Goal: Task Accomplishment & Management: Use online tool/utility

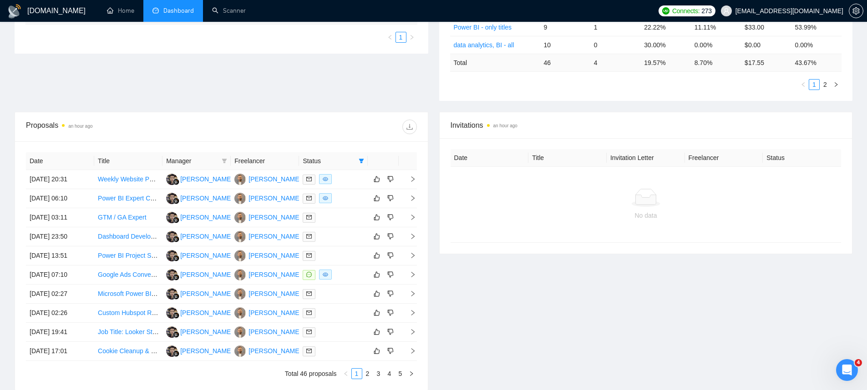
scroll to position [91, 0]
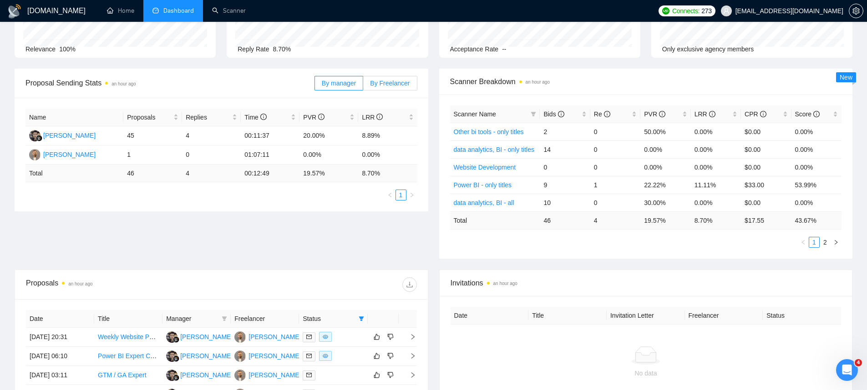
click at [392, 76] on label "By Freelancer" at bounding box center [390, 83] width 54 height 15
click at [363, 86] on input "By Freelancer" at bounding box center [363, 86] width 0 height 0
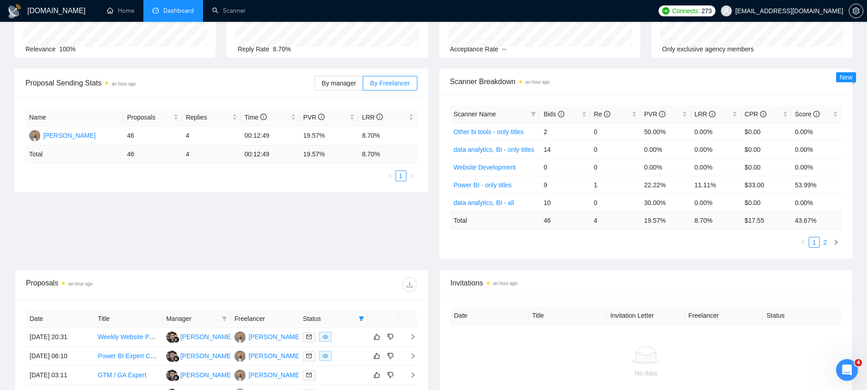
click at [824, 241] on link "2" at bounding box center [825, 243] width 10 height 10
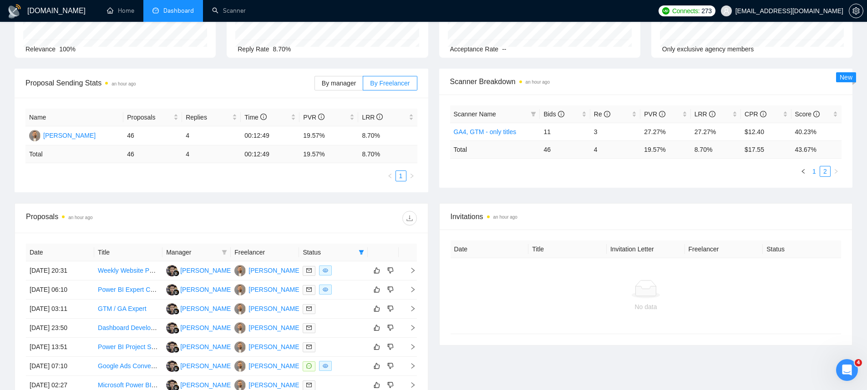
click at [816, 175] on link "1" at bounding box center [814, 172] width 10 height 10
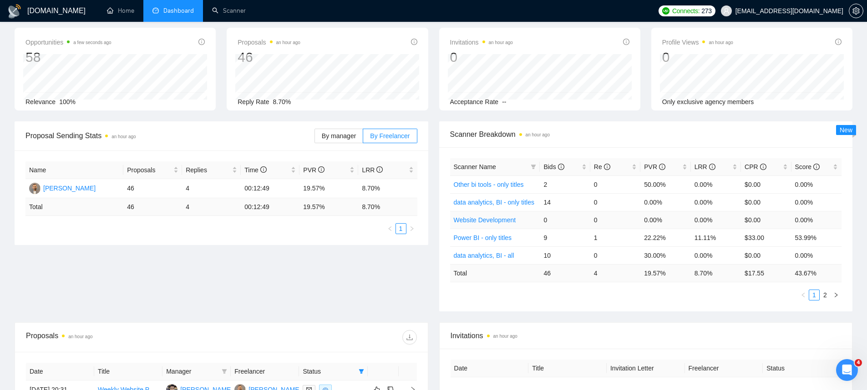
scroll to position [0, 0]
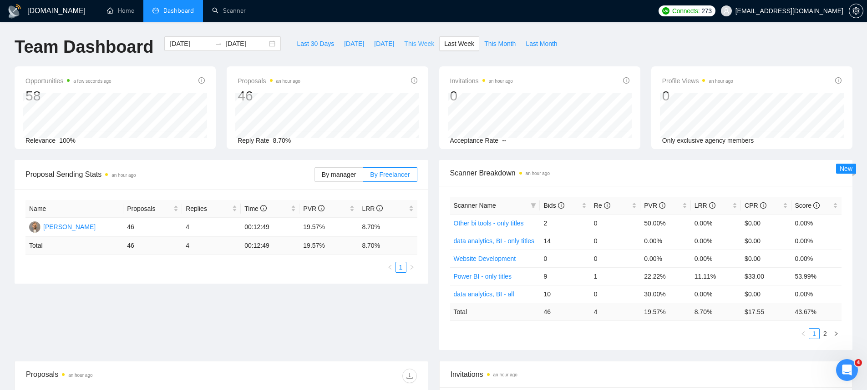
drag, startPoint x: 404, startPoint y: 50, endPoint x: 419, endPoint y: 66, distance: 22.9
click at [404, 50] on button "This Week" at bounding box center [419, 43] width 40 height 15
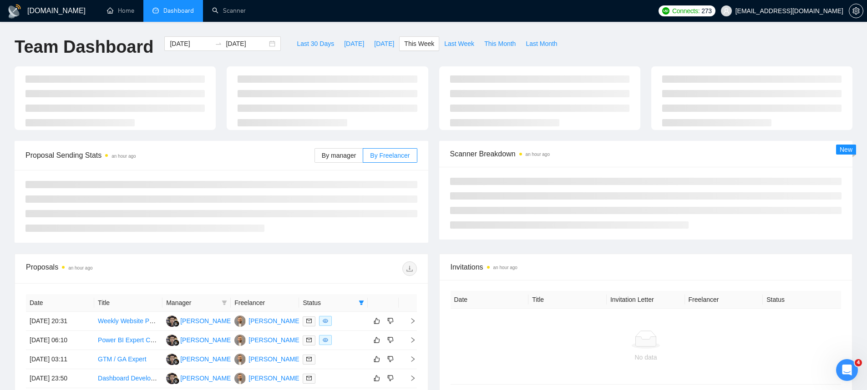
type input "[DATE]"
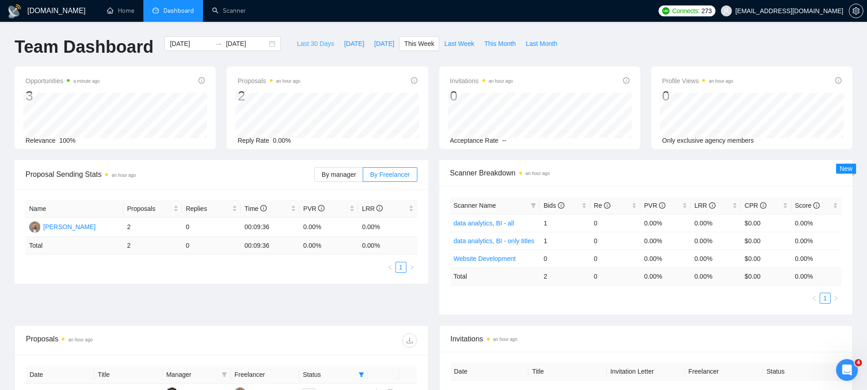
click at [303, 43] on span "Last 30 Days" at bounding box center [315, 44] width 37 height 10
type input "[DATE]"
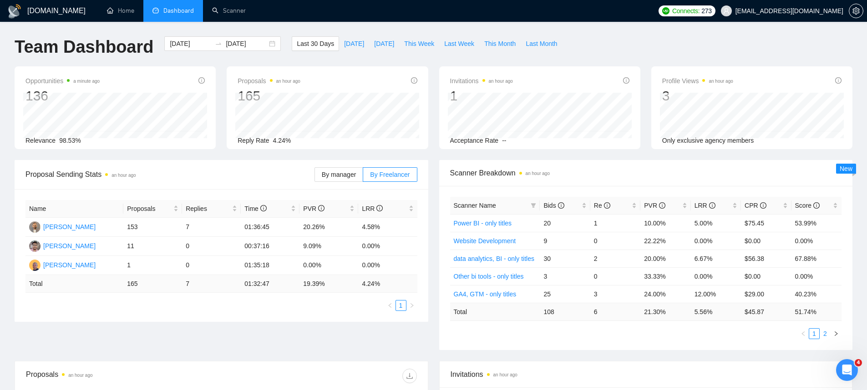
click at [827, 330] on link "2" at bounding box center [825, 334] width 10 height 10
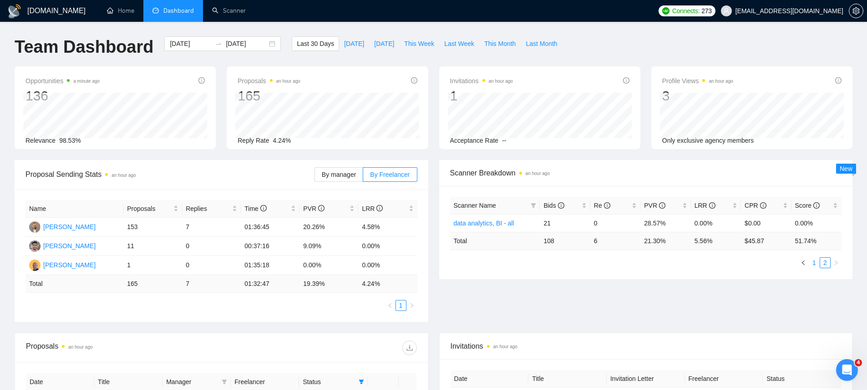
click at [814, 262] on link "1" at bounding box center [814, 263] width 10 height 10
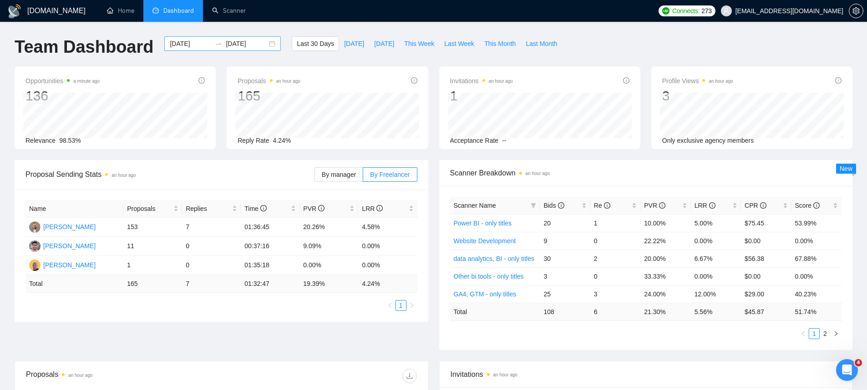
click at [231, 40] on input "[DATE]" at bounding box center [246, 44] width 41 height 10
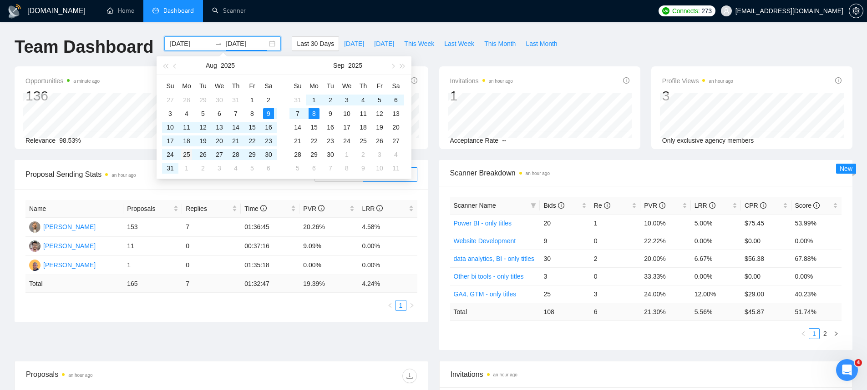
type input "[DATE]"
drag, startPoint x: 181, startPoint y: 155, endPoint x: 232, endPoint y: 155, distance: 51.0
click at [181, 155] on div "25" at bounding box center [186, 154] width 11 height 11
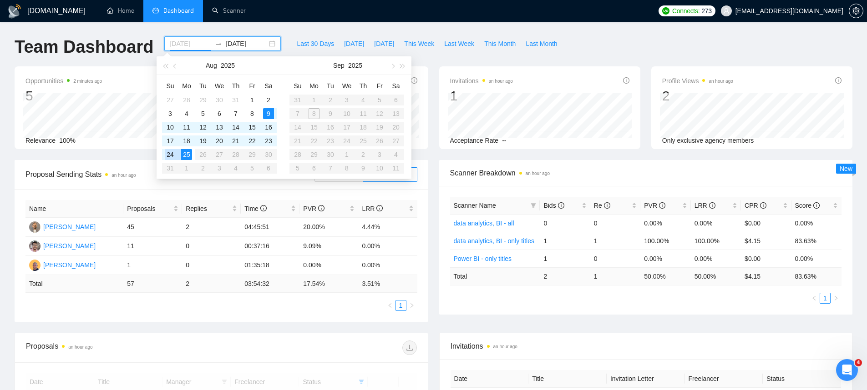
click at [176, 156] on div "24" at bounding box center [170, 154] width 11 height 11
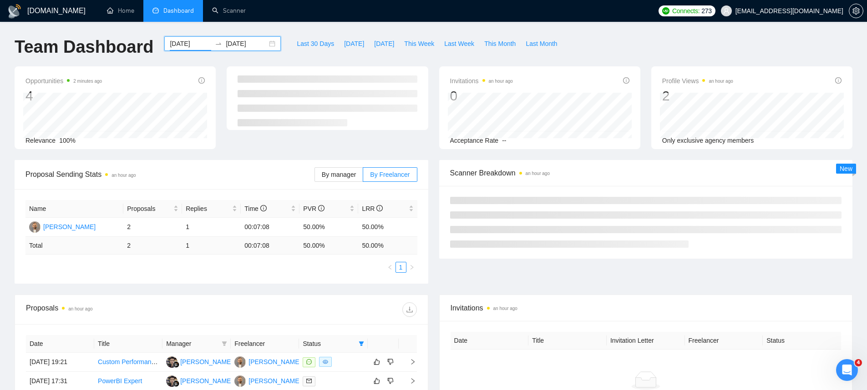
click at [189, 41] on input "[DATE]" at bounding box center [190, 44] width 41 height 10
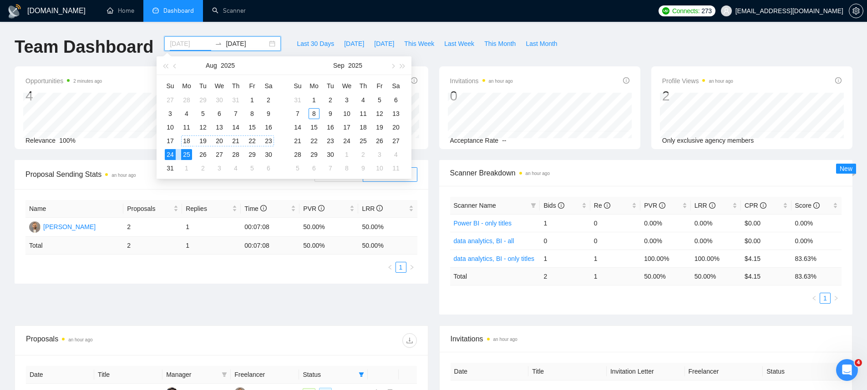
type input "[DATE]"
click at [189, 151] on div "25" at bounding box center [186, 154] width 11 height 11
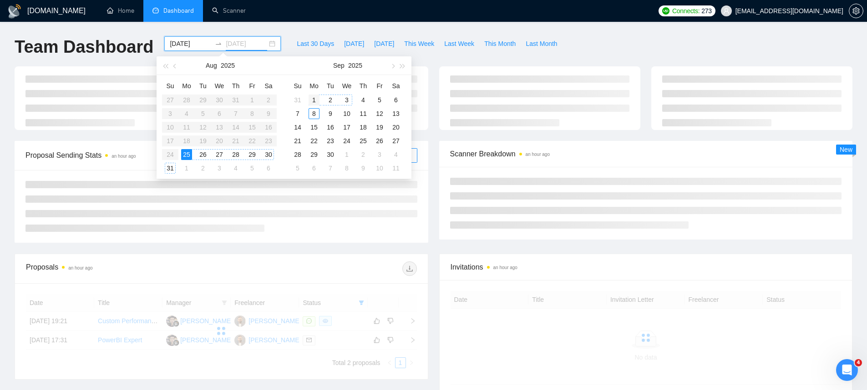
type input "[DATE]"
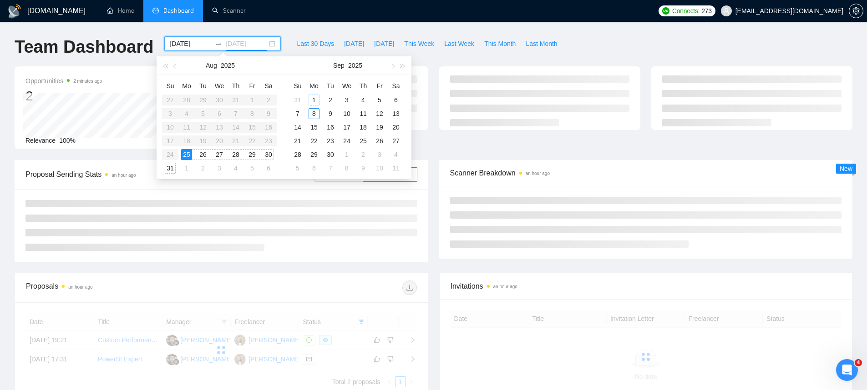
click at [316, 101] on div "1" at bounding box center [314, 100] width 11 height 11
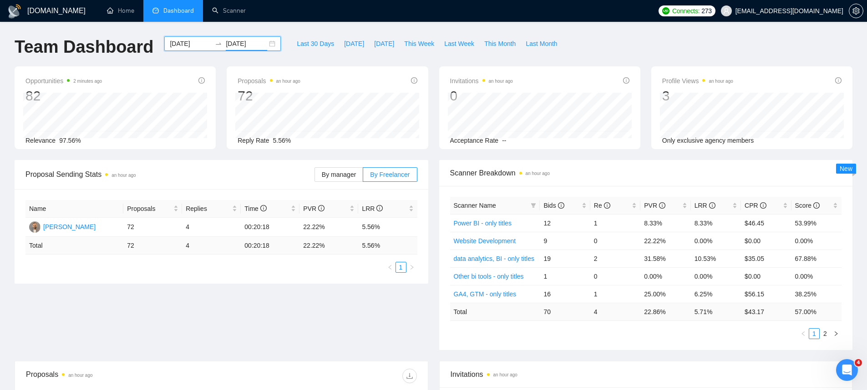
click at [263, 46] on div "[DATE] [DATE]" at bounding box center [222, 43] width 116 height 15
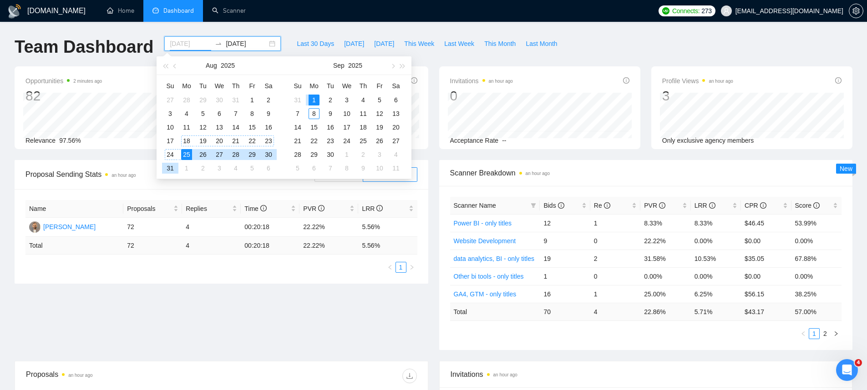
type input "[DATE]"
click at [186, 153] on div "25" at bounding box center [186, 154] width 11 height 11
type input "[DATE]"
click at [316, 111] on div "8" at bounding box center [314, 113] width 11 height 11
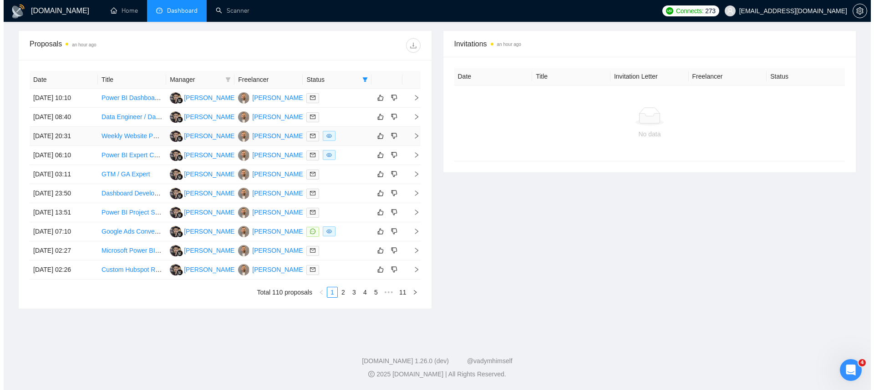
scroll to position [325, 0]
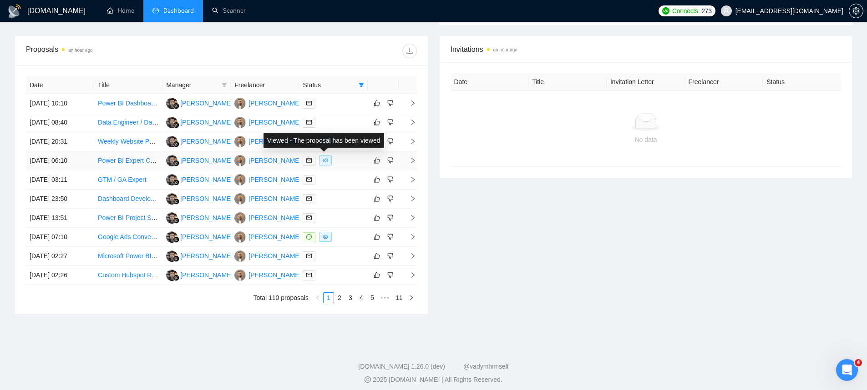
click at [324, 161] on icon "eye" at bounding box center [325, 160] width 5 height 5
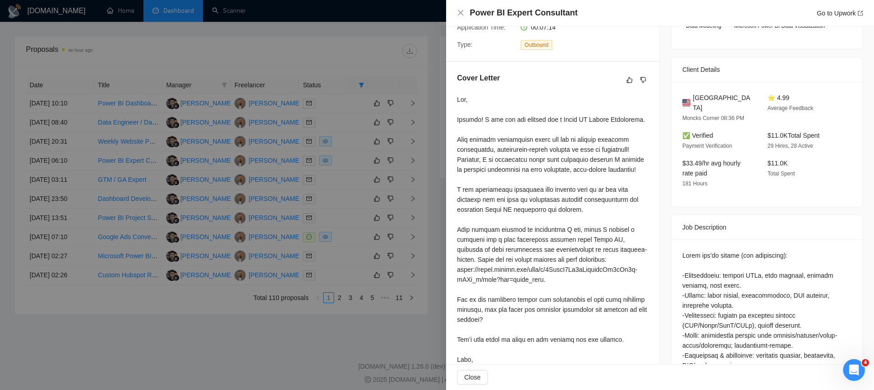
scroll to position [204, 0]
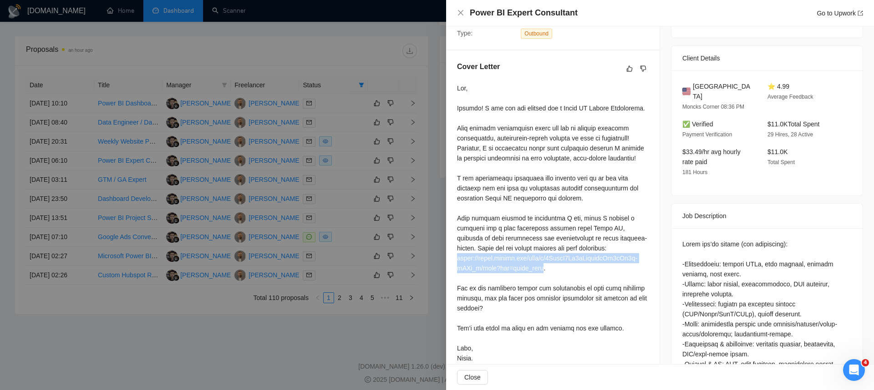
drag, startPoint x: 541, startPoint y: 288, endPoint x: 455, endPoint y: 278, distance: 86.0
click at [455, 278] on div "Cover Letter" at bounding box center [552, 215] width 213 height 328
copy div "[URL][DOMAIN_NAME]"
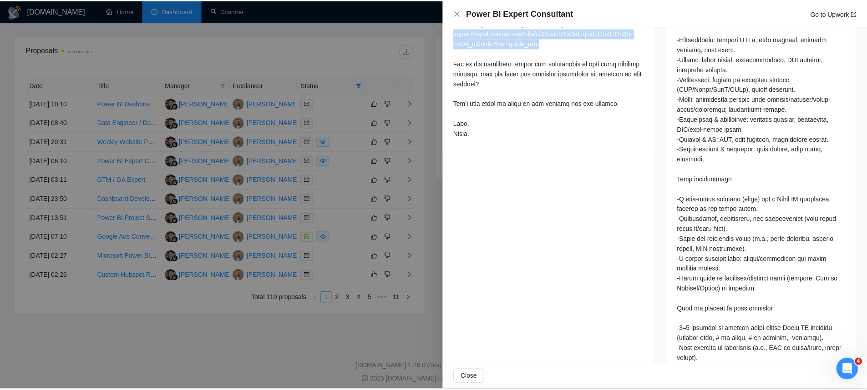
scroll to position [424, 0]
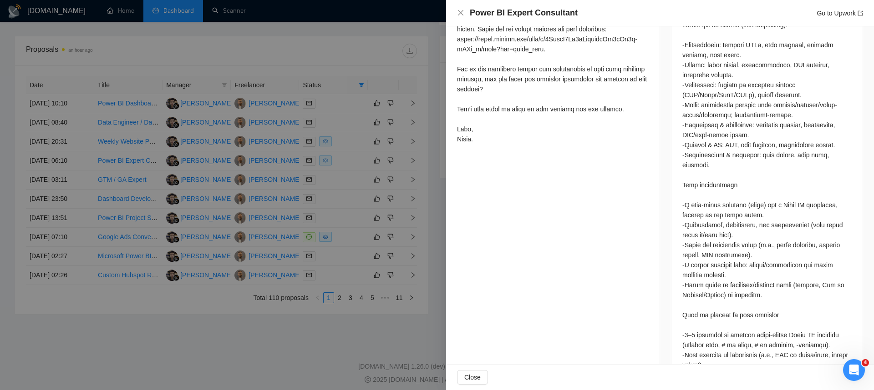
click at [601, 214] on div "Proposal Details Date: [DATE] 06:10 Scanner: Power BI - only titles Status: Sen…" at bounding box center [553, 15] width 214 height 824
click at [404, 231] on div at bounding box center [437, 195] width 874 height 390
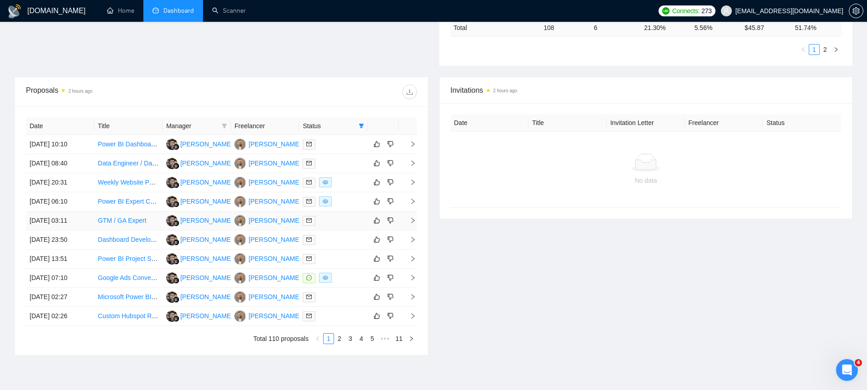
scroll to position [331, 0]
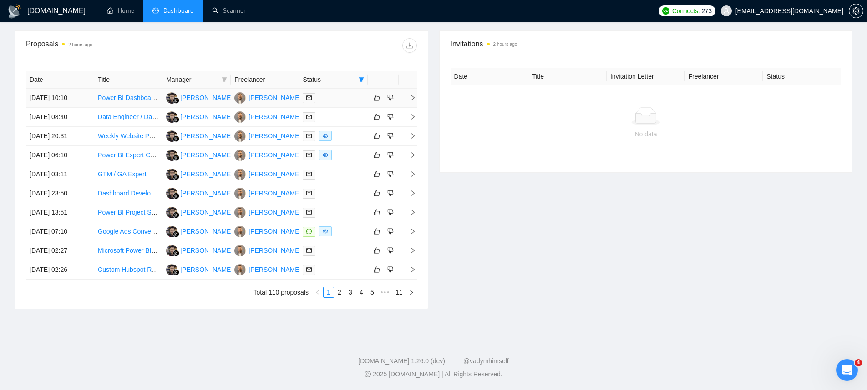
click at [53, 101] on td "[DATE] 10:10" at bounding box center [60, 98] width 68 height 19
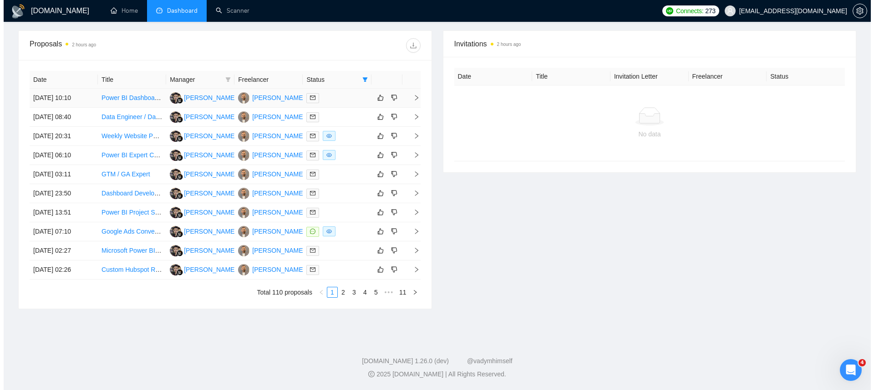
scroll to position [172, 0]
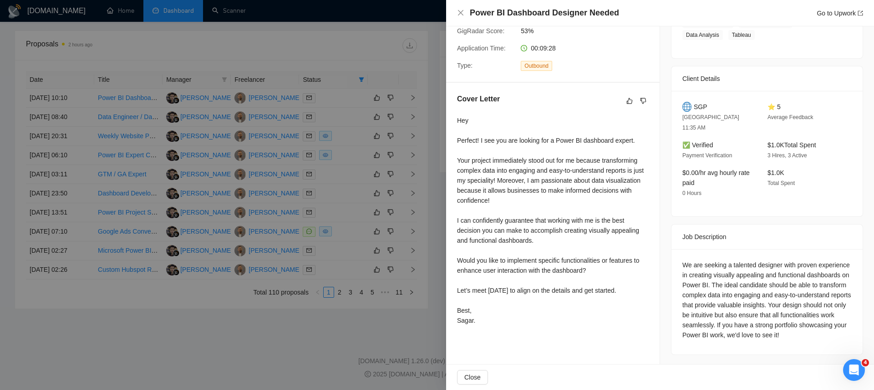
click at [52, 107] on div at bounding box center [437, 195] width 874 height 390
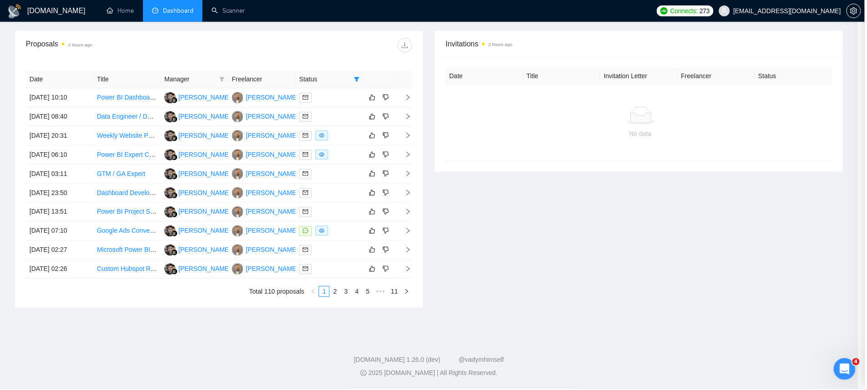
click at [51, 115] on td "[DATE] 08:40" at bounding box center [60, 117] width 68 height 19
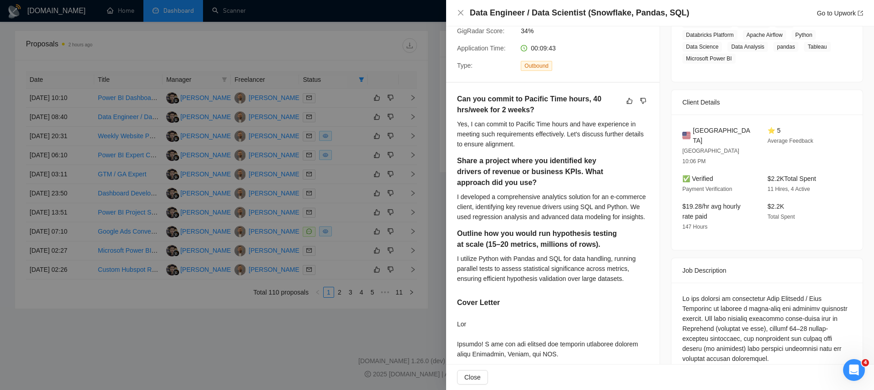
click at [50, 118] on div at bounding box center [437, 195] width 874 height 390
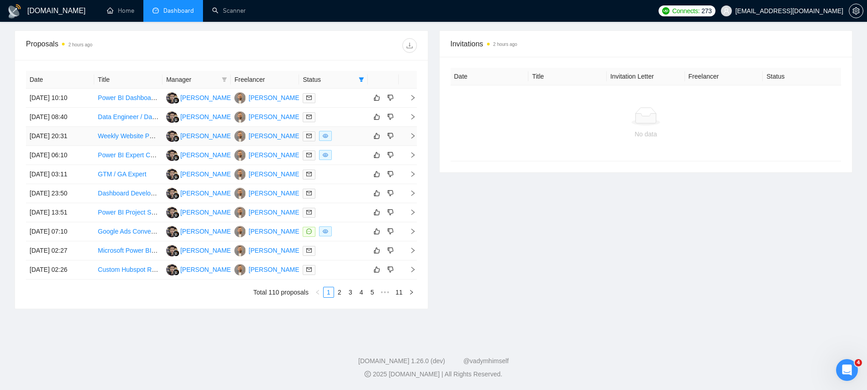
click at [55, 142] on td "[DATE] 20:31" at bounding box center [60, 136] width 68 height 19
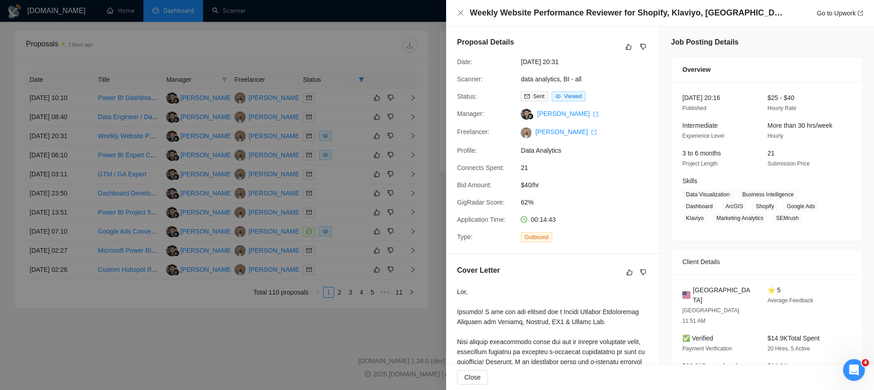
scroll to position [0, 0]
click at [448, 216] on div "Proposal Details Date: [DATE] 20:31 Scanner: data analytics, BI - all Status: S…" at bounding box center [552, 140] width 213 height 228
click at [415, 212] on div at bounding box center [437, 195] width 874 height 390
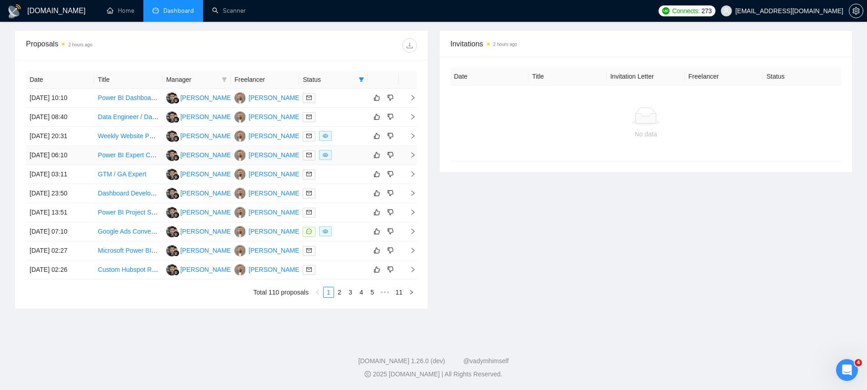
click at [43, 161] on td "[DATE] 06:10" at bounding box center [60, 155] width 68 height 19
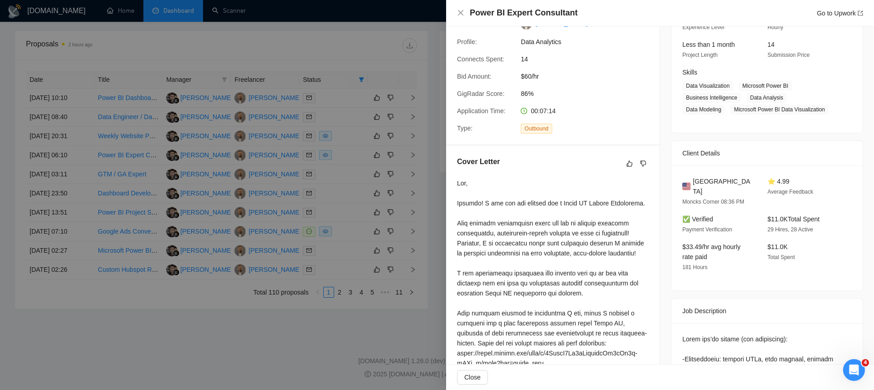
scroll to position [288, 0]
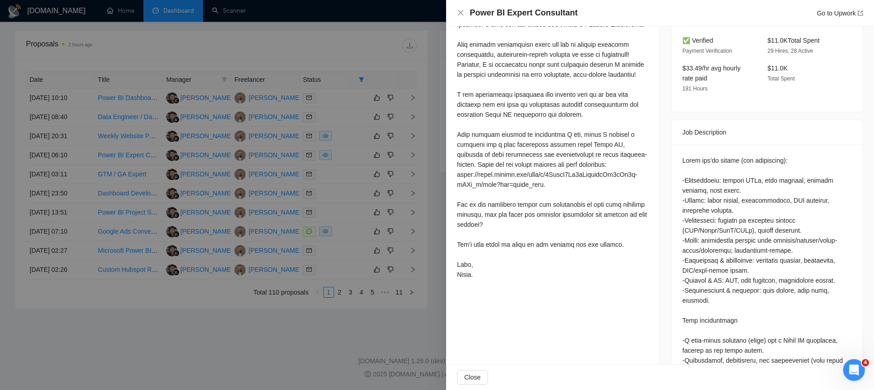
click at [28, 171] on div at bounding box center [437, 195] width 874 height 390
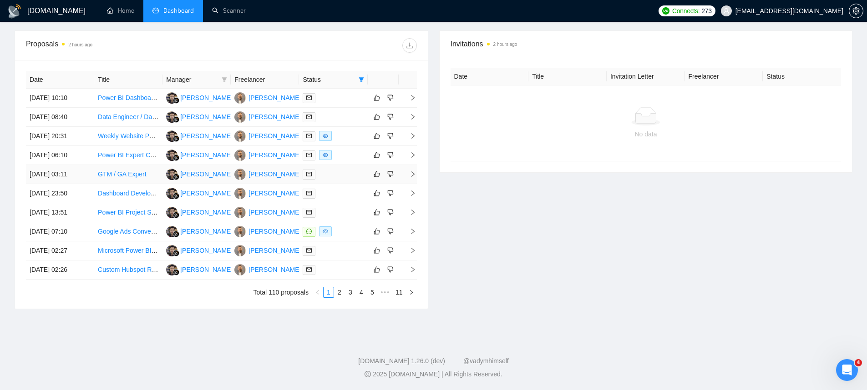
click at [54, 170] on td "[DATE] 03:11" at bounding box center [60, 174] width 68 height 19
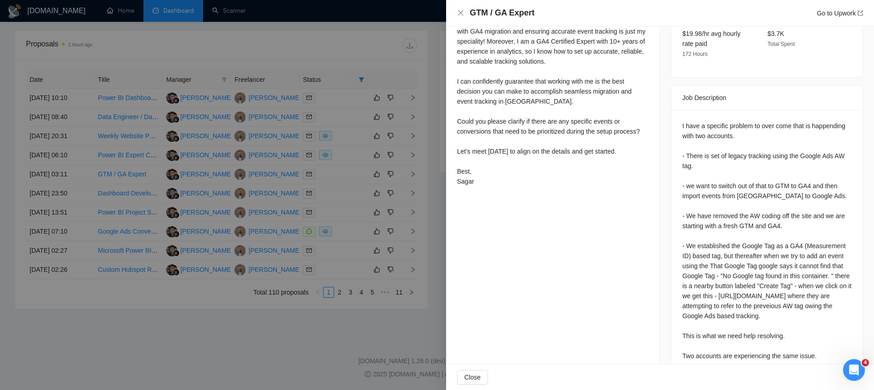
scroll to position [352, 0]
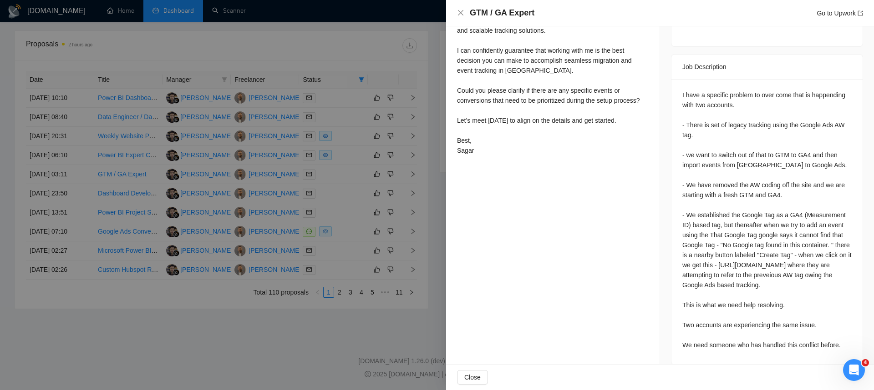
click at [336, 238] on div at bounding box center [437, 195] width 874 height 390
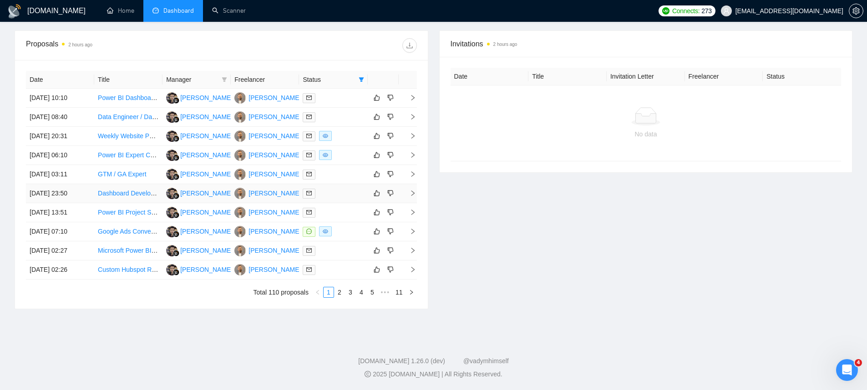
click at [73, 189] on td "[DATE] 23:50" at bounding box center [60, 193] width 68 height 19
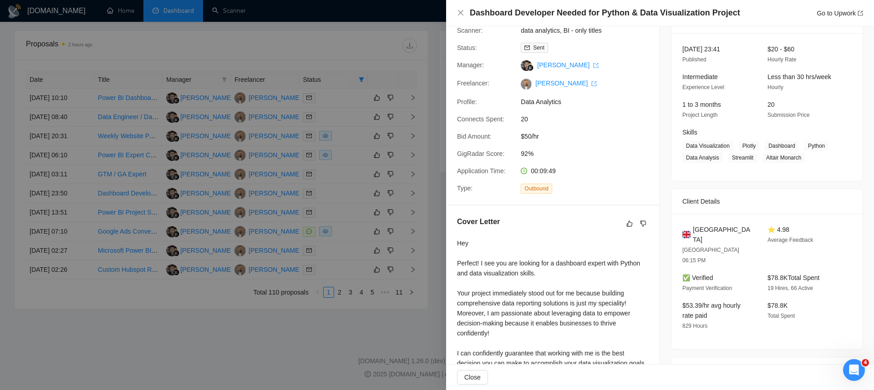
scroll to position [0, 0]
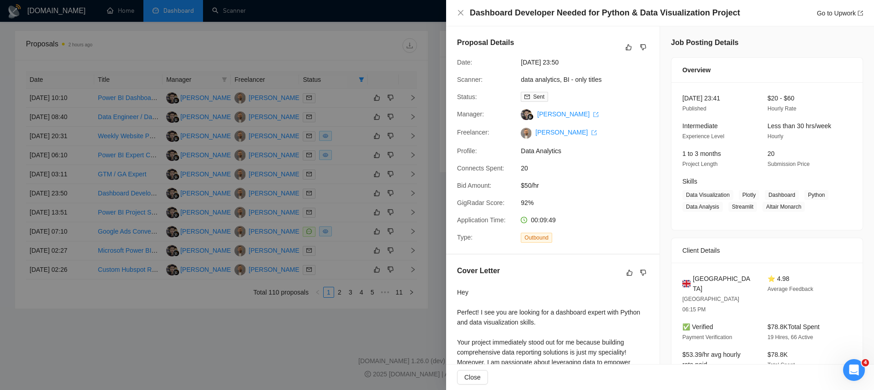
click at [92, 229] on div at bounding box center [437, 195] width 874 height 390
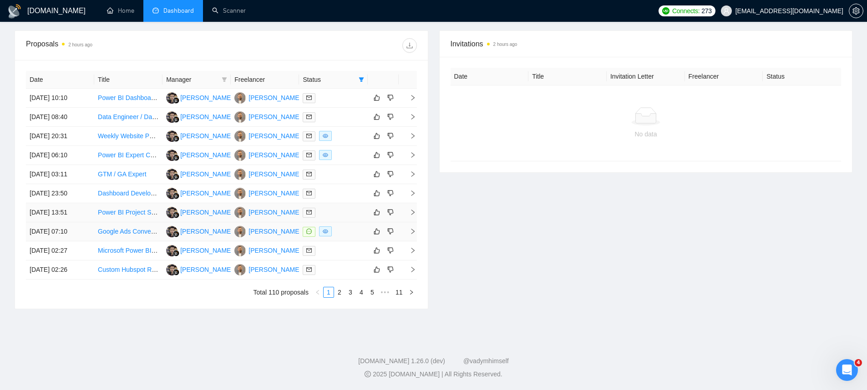
click at [69, 219] on td "[DATE] 13:51" at bounding box center [60, 212] width 68 height 19
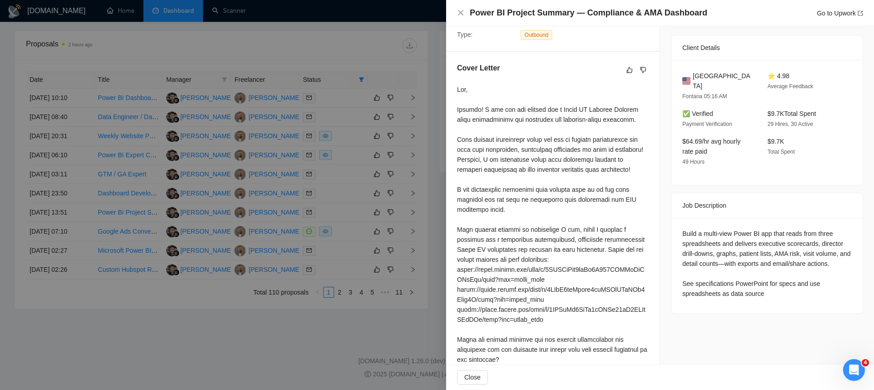
scroll to position [288, 0]
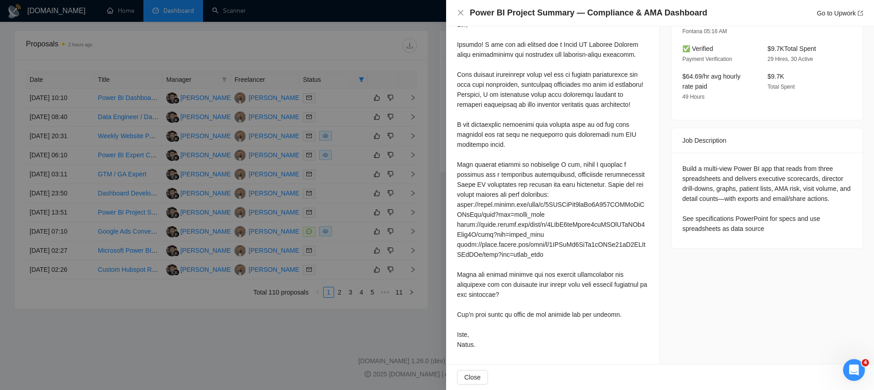
click at [93, 234] on div at bounding box center [437, 195] width 874 height 390
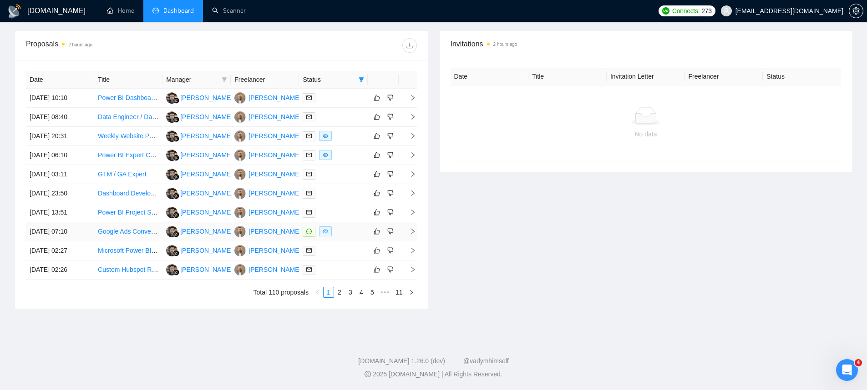
click at [56, 231] on td "[DATE] 07:10" at bounding box center [60, 232] width 68 height 19
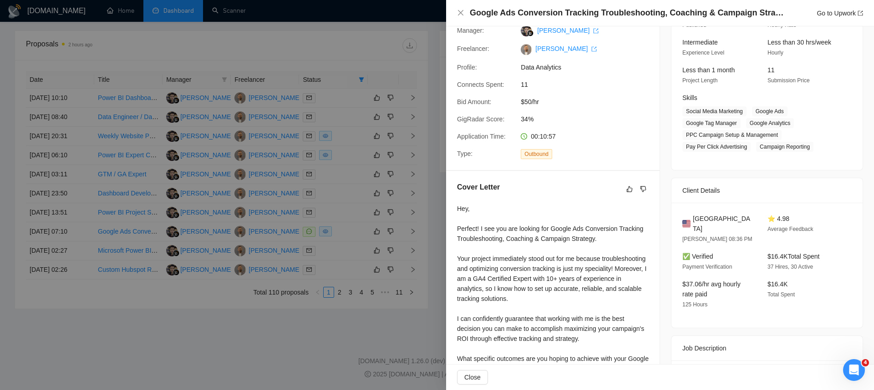
scroll to position [0, 0]
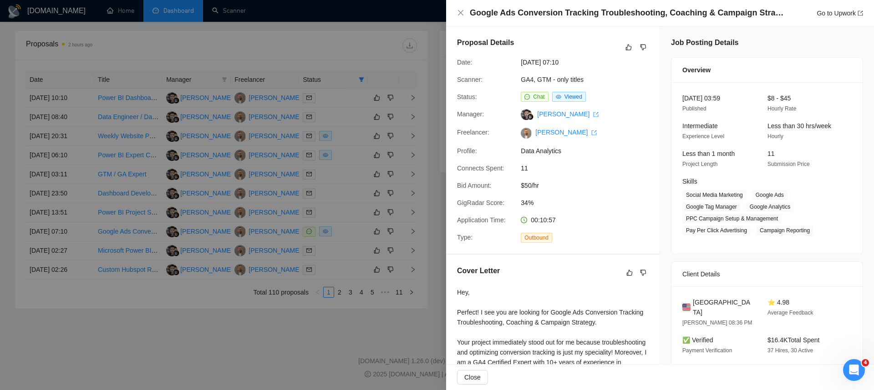
click at [631, 11] on h4 "Google Ads Conversion Tracking Troubleshooting, Coaching & Campaign Strategy (2…" at bounding box center [627, 12] width 314 height 11
click at [680, 15] on h4 "Google Ads Conversion Tracking Troubleshooting, Coaching & Campaign Strategy (2…" at bounding box center [627, 12] width 314 height 11
copy h4 "Coaching"
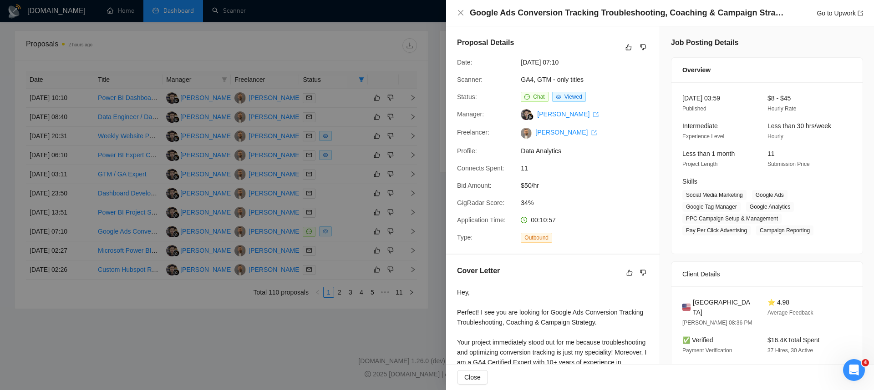
click at [253, 15] on div at bounding box center [437, 195] width 874 height 390
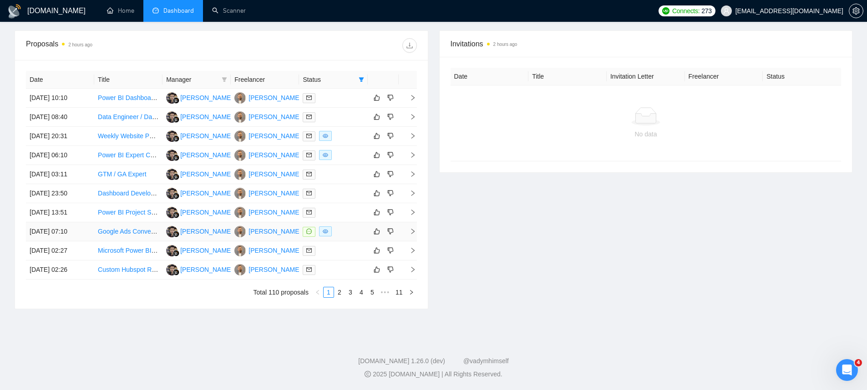
click at [52, 228] on td "[DATE] 07:10" at bounding box center [60, 232] width 68 height 19
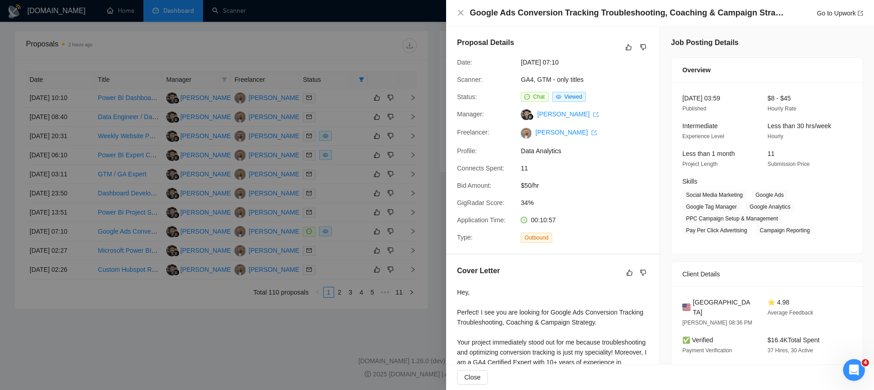
click at [51, 241] on div at bounding box center [437, 195] width 874 height 390
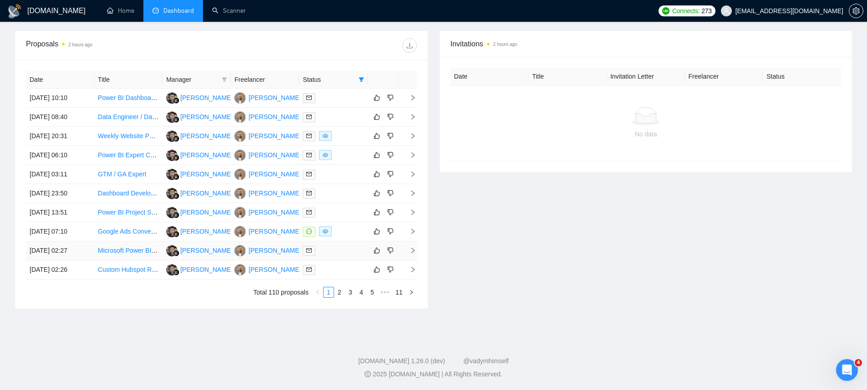
click at [48, 256] on td "[DATE] 02:27" at bounding box center [60, 251] width 68 height 19
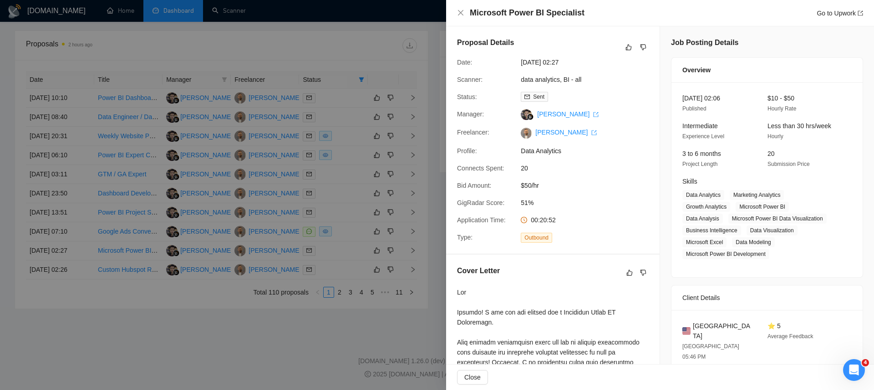
click at [51, 263] on div at bounding box center [437, 195] width 874 height 390
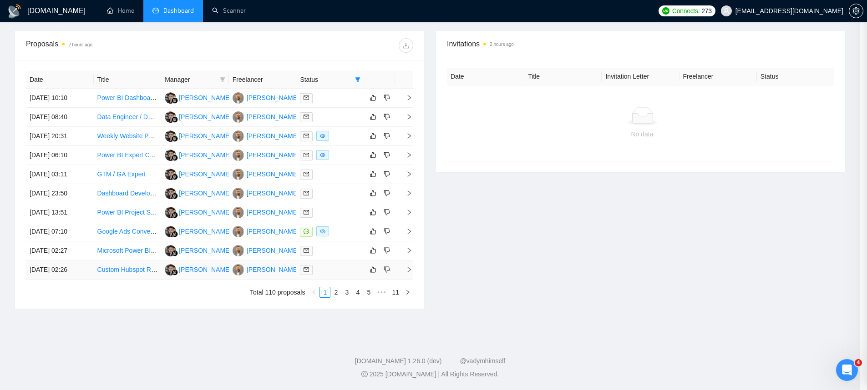
click at [51, 268] on td "[DATE] 02:26" at bounding box center [60, 270] width 68 height 19
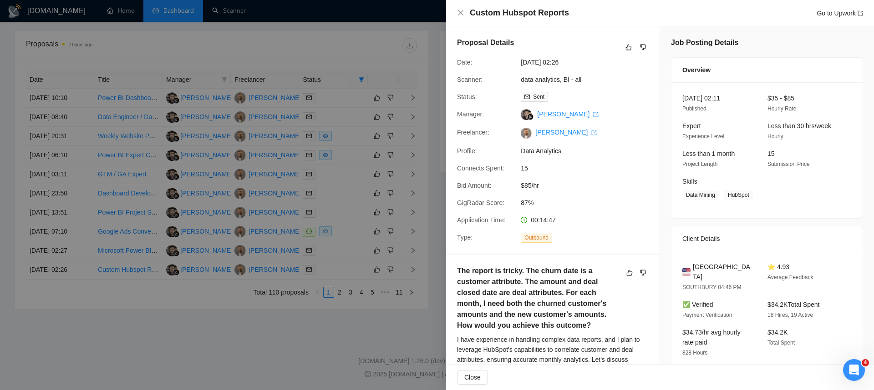
click at [287, 256] on div at bounding box center [437, 195] width 874 height 390
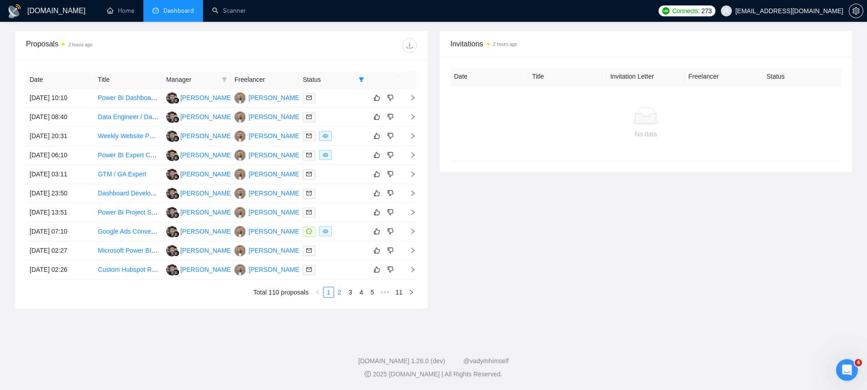
click at [341, 296] on link "2" at bounding box center [339, 293] width 10 height 10
click at [39, 102] on td "[DATE] 19:41" at bounding box center [60, 98] width 68 height 19
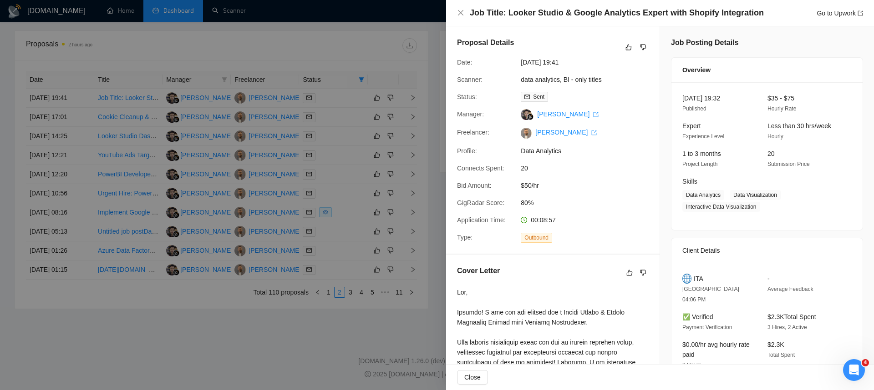
click at [41, 106] on div at bounding box center [437, 195] width 874 height 390
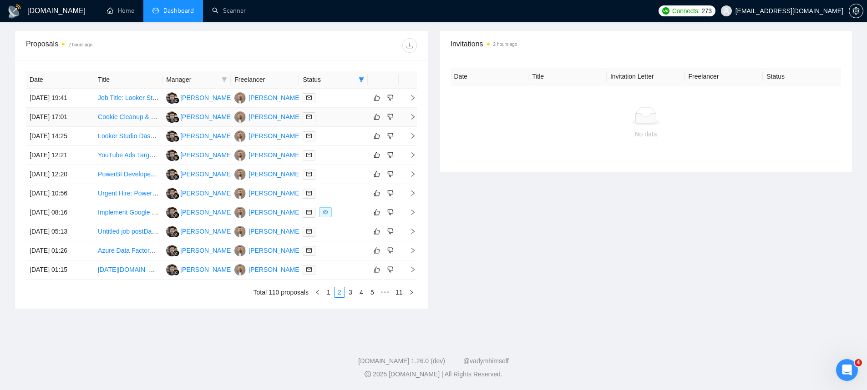
click at [46, 113] on td "[DATE] 17:01" at bounding box center [60, 117] width 68 height 19
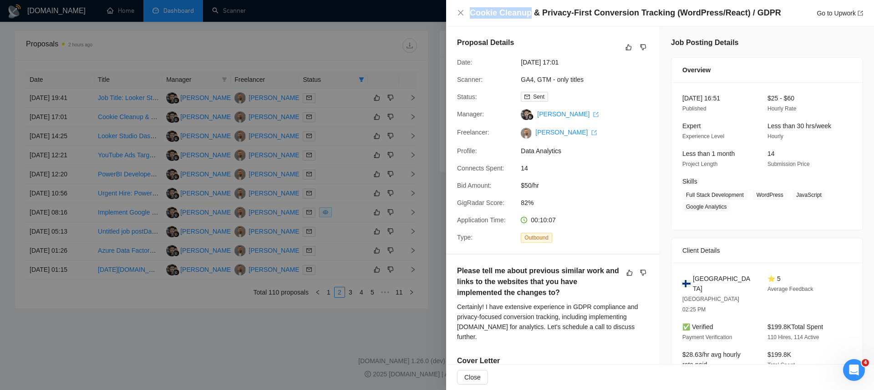
drag, startPoint x: 528, startPoint y: 12, endPoint x: 472, endPoint y: 15, distance: 56.5
click at [472, 15] on h4 "Cookie Cleanup & Privacy-First Conversion Tracking (WordPress/React) / GDPR" at bounding box center [625, 12] width 311 height 11
copy h4 "Cookie Cleanup"
click at [208, 154] on div at bounding box center [437, 195] width 874 height 390
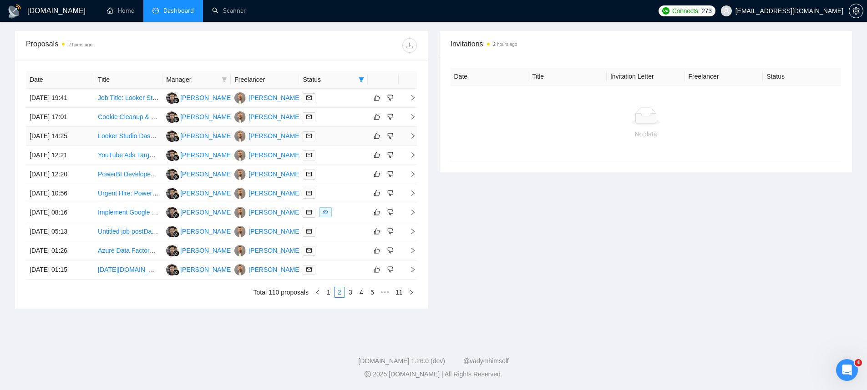
click at [56, 141] on td "[DATE] 14:25" at bounding box center [60, 136] width 68 height 19
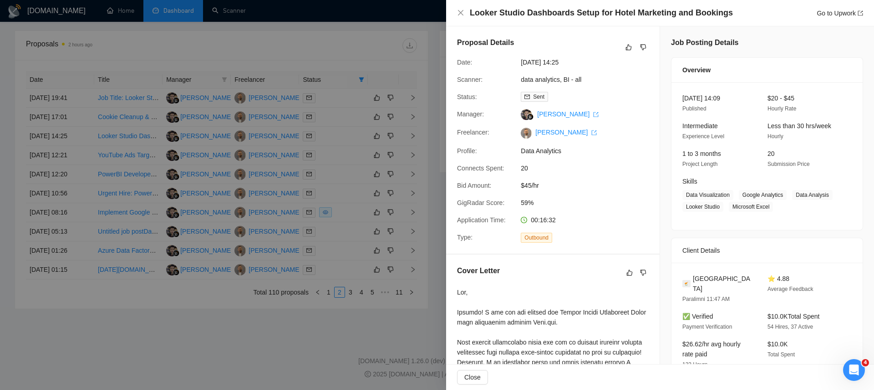
click at [41, 159] on div at bounding box center [437, 195] width 874 height 390
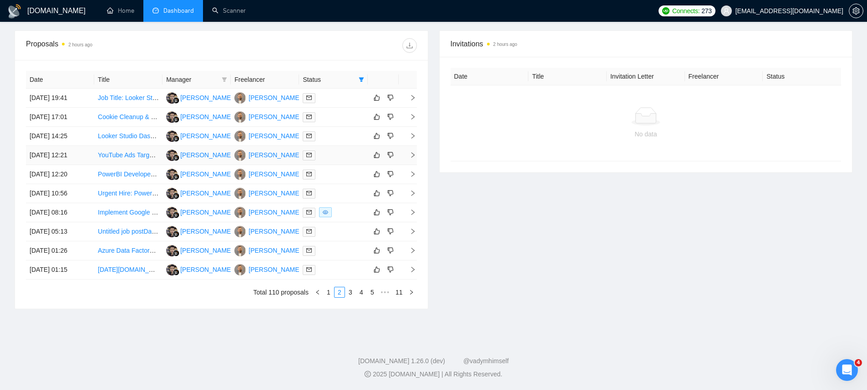
click at [45, 159] on td "[DATE] 12:21" at bounding box center [60, 155] width 68 height 19
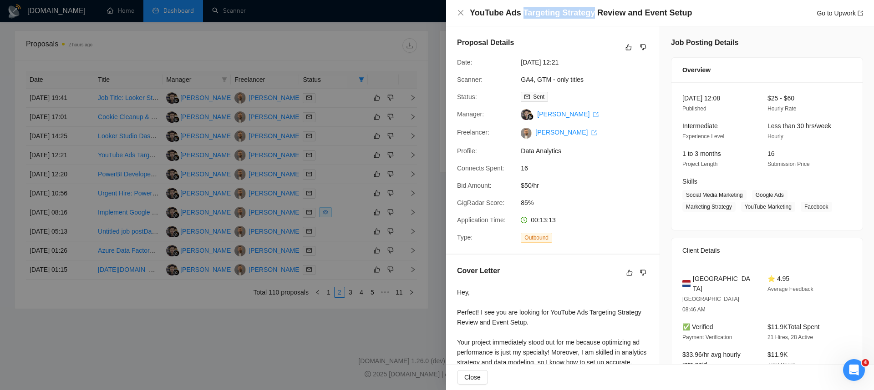
drag, startPoint x: 592, startPoint y: 12, endPoint x: 522, endPoint y: 13, distance: 69.6
click at [522, 13] on h4 "YouTube Ads Targeting Strategy Review and Event Setup" at bounding box center [581, 12] width 222 height 11
copy h4 "Targeting Strategy"
drag, startPoint x: 621, startPoint y: 13, endPoint x: 559, endPoint y: 12, distance: 61.9
click at [559, 12] on h4 "YouTube Ads Targeting Strategy Review and Event Setup" at bounding box center [581, 12] width 222 height 11
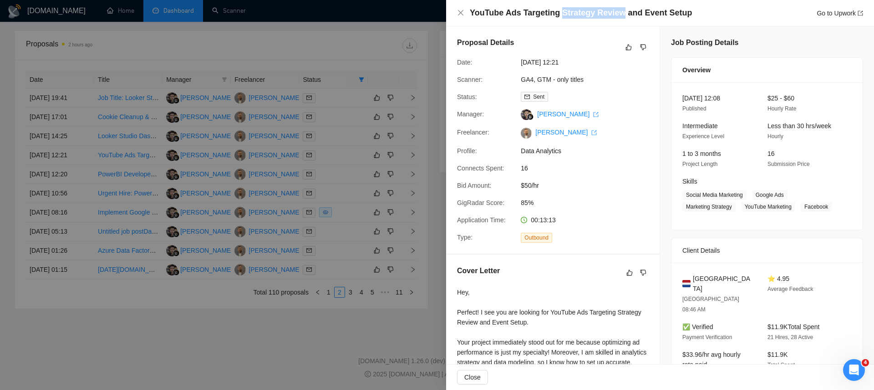
copy h4 "Strategy Review"
click at [232, 211] on div at bounding box center [437, 195] width 874 height 390
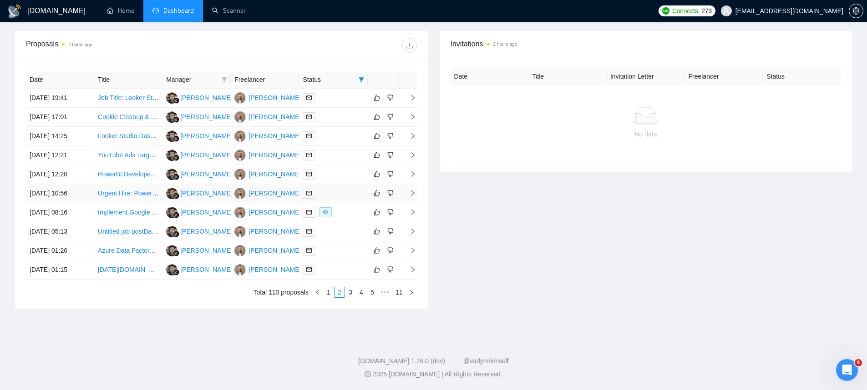
click at [69, 187] on td "[DATE] 10:56" at bounding box center [60, 193] width 68 height 19
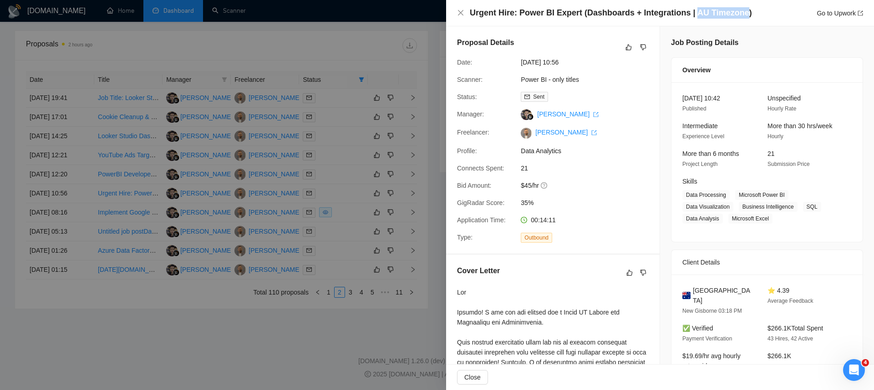
drag, startPoint x: 743, startPoint y: 14, endPoint x: 693, endPoint y: 12, distance: 50.5
click at [693, 12] on h4 "Urgent Hire: Power BI Expert (Dashboards + Integrations | AU Timezone)" at bounding box center [611, 12] width 282 height 11
copy h4 "AU Timezone"
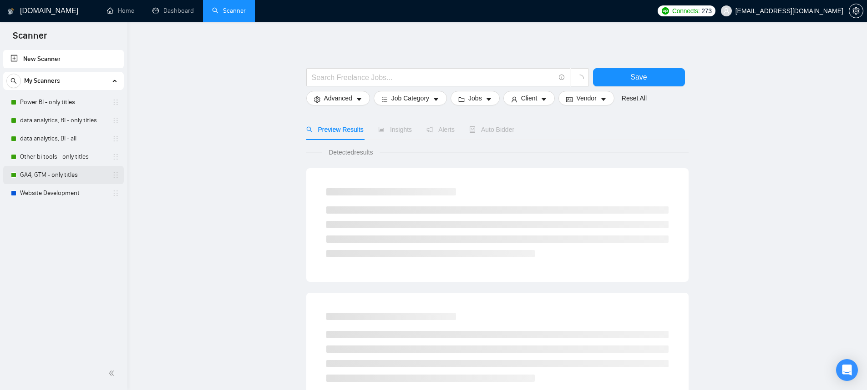
click at [76, 173] on link "GA4, GTM - only titles" at bounding box center [63, 175] width 86 height 18
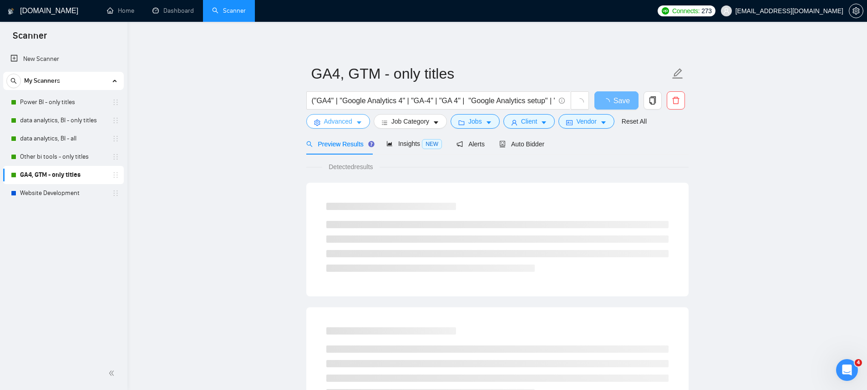
click at [344, 115] on button "Advanced" at bounding box center [338, 121] width 64 height 15
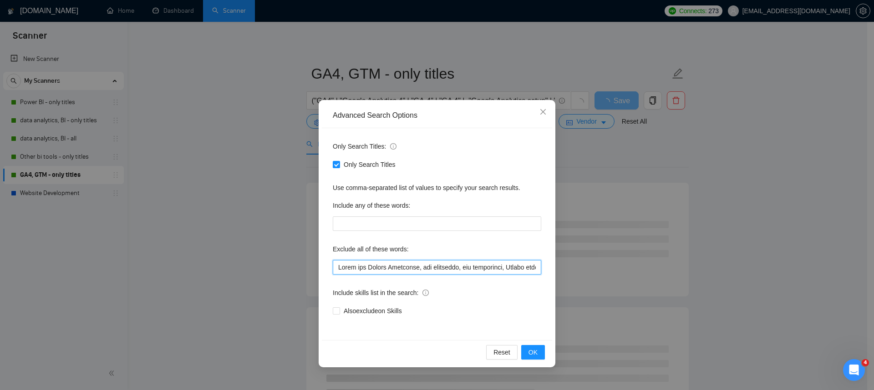
click at [407, 263] on input "text" at bounding box center [437, 267] width 208 height 15
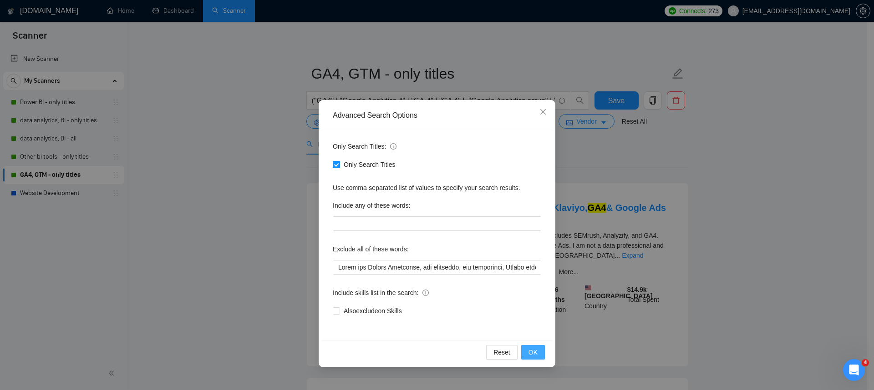
click at [537, 355] on span "OK" at bounding box center [532, 353] width 9 height 10
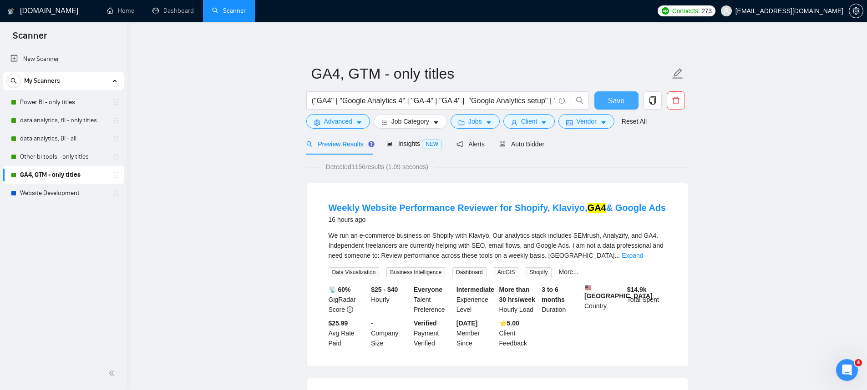
click at [608, 101] on span "Save" at bounding box center [616, 100] width 16 height 11
click at [355, 135] on div "Preview Results" at bounding box center [339, 143] width 66 height 21
click at [349, 117] on span "Advanced" at bounding box center [338, 121] width 28 height 10
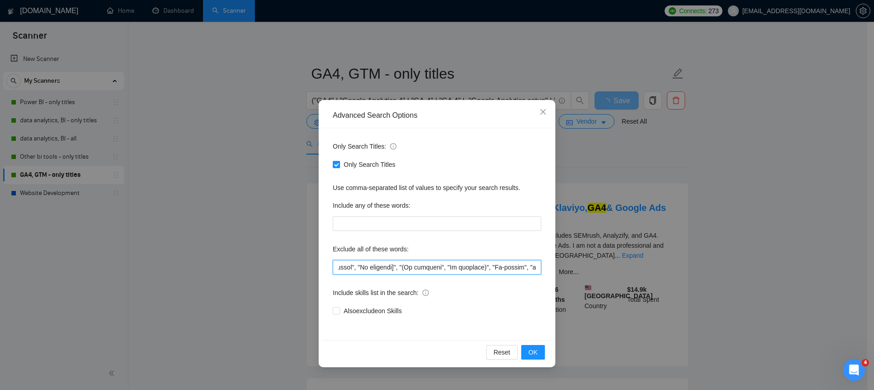
drag, startPoint x: 438, startPoint y: 264, endPoint x: 634, endPoint y: 262, distance: 196.6
click at [634, 262] on div "Advanced Search Options Only Search Titles: Only Search Titles Use comma-separa…" at bounding box center [437, 195] width 874 height 390
click at [521, 266] on input "text" at bounding box center [437, 267] width 208 height 15
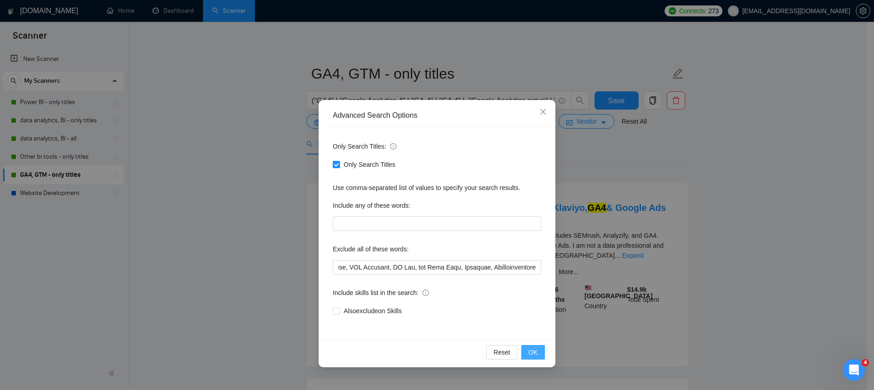
click at [528, 352] on button "OK" at bounding box center [533, 352] width 24 height 15
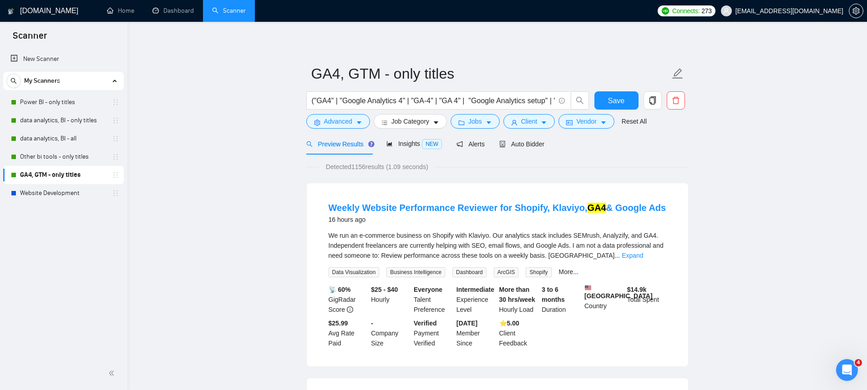
click at [330, 111] on div "("GA4" | "Google Analytics 4" | "GA-4" | "GA 4" | "Google Analytics setup" | "G…" at bounding box center [447, 102] width 287 height 23
click at [334, 121] on span "Advanced" at bounding box center [338, 121] width 28 height 10
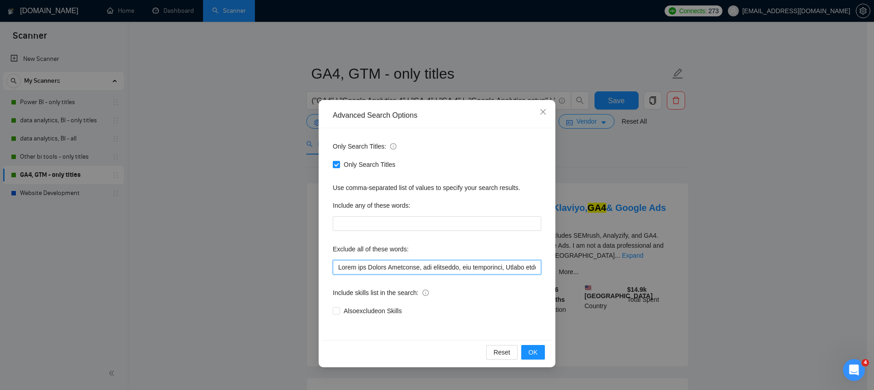
click at [395, 273] on input "text" at bounding box center [437, 267] width 208 height 15
click at [394, 273] on input "text" at bounding box center [437, 267] width 208 height 15
click at [393, 263] on input "text" at bounding box center [437, 267] width 208 height 15
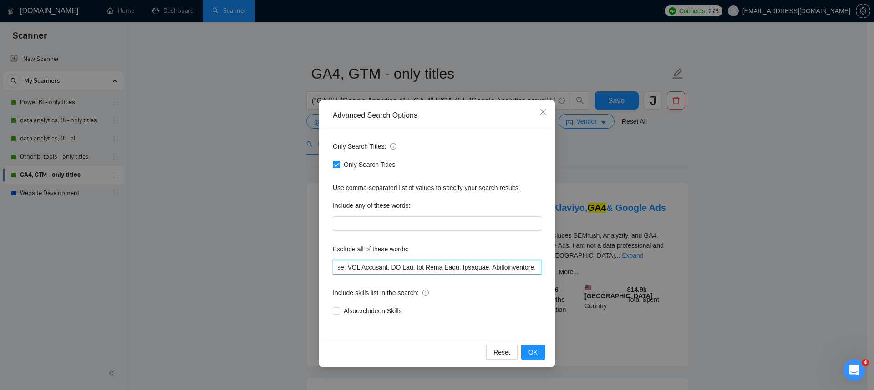
paste input "Cookie Cleanup"
click at [542, 353] on button "OK" at bounding box center [533, 352] width 24 height 15
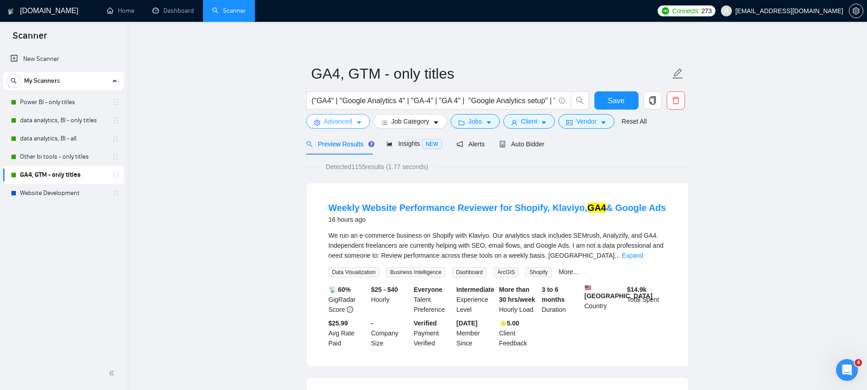
click at [349, 121] on span "Advanced" at bounding box center [338, 121] width 28 height 10
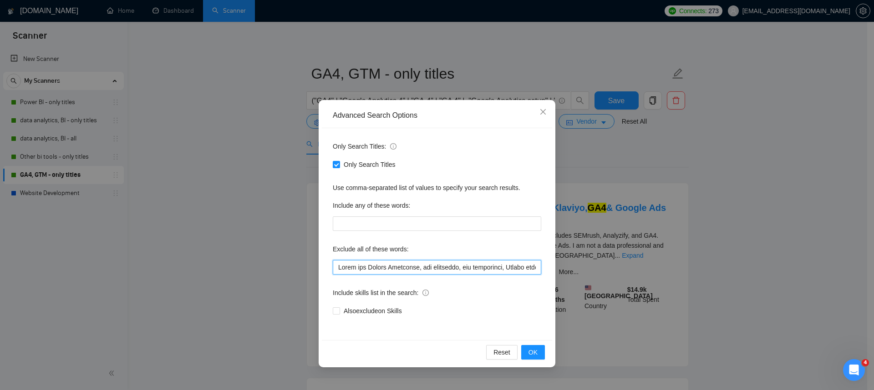
click at [391, 274] on input "text" at bounding box center [437, 267] width 208 height 15
paste input "Strategy Review"
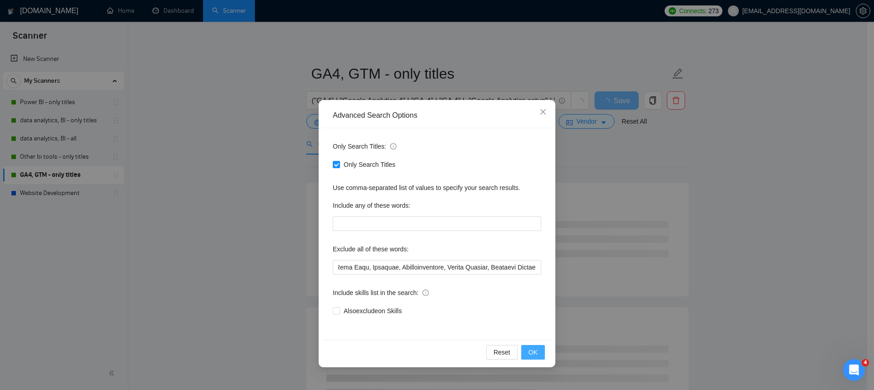
click at [538, 348] on button "OK" at bounding box center [533, 352] width 24 height 15
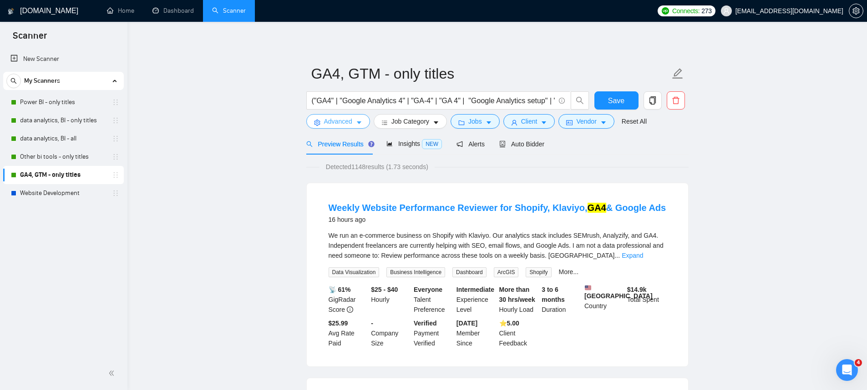
click at [325, 116] on button "Advanced" at bounding box center [338, 121] width 64 height 15
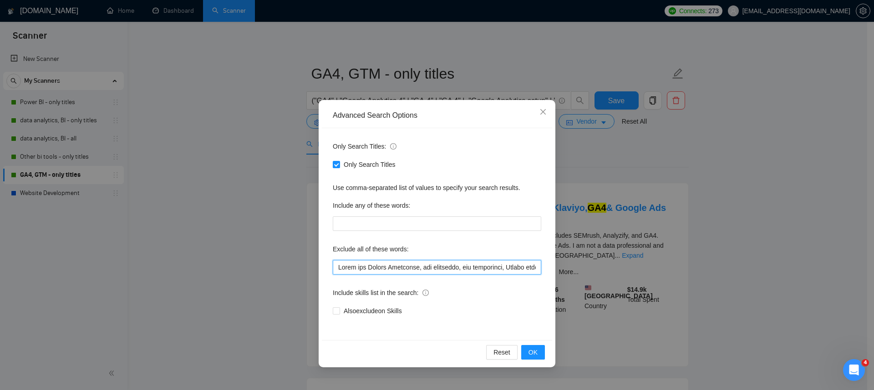
click at [393, 267] on input "text" at bounding box center [437, 267] width 208 height 15
paste input "AU Timezone"
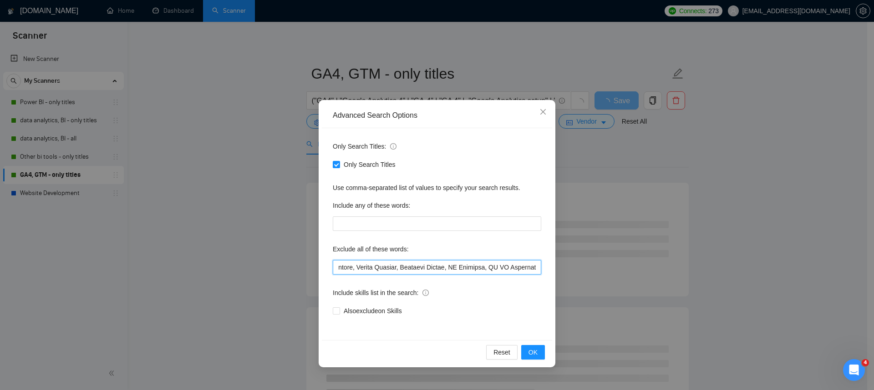
click at [505, 265] on input "text" at bounding box center [437, 267] width 208 height 15
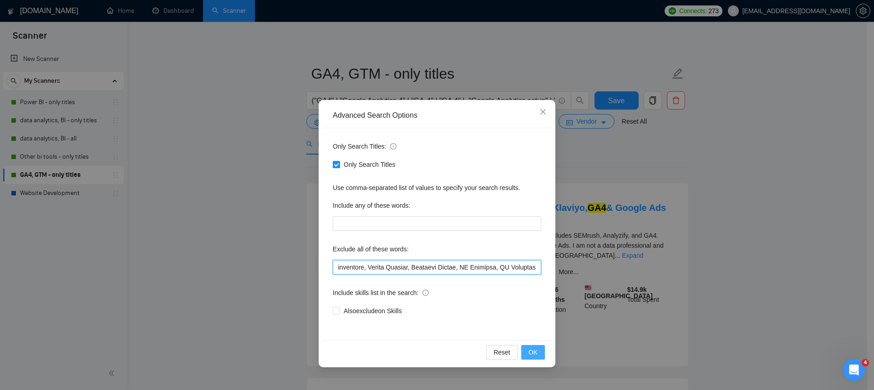
type input "Build and Manage Campaigns, web developer, ads specialist, Design funnels, crea…"
click at [527, 350] on button "OK" at bounding box center [533, 352] width 24 height 15
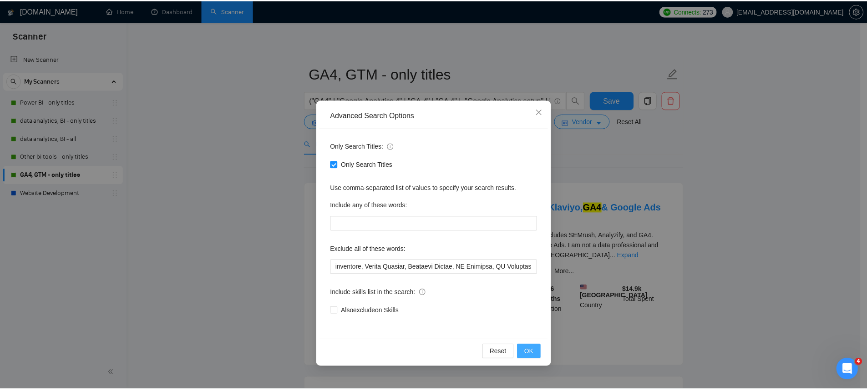
scroll to position [0, 0]
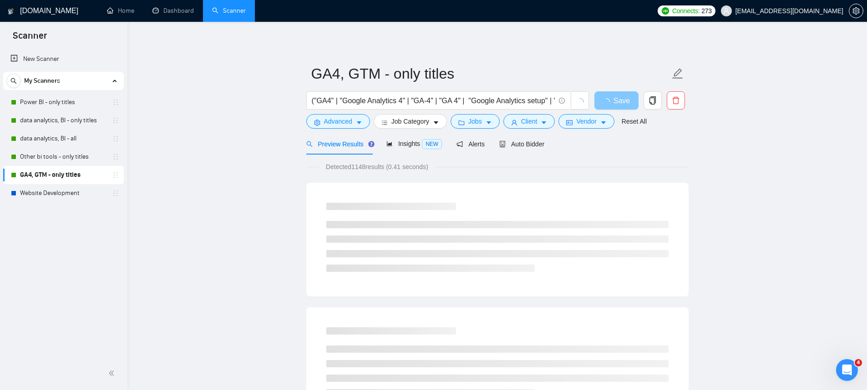
click at [616, 106] on span "Save" at bounding box center [621, 100] width 16 height 11
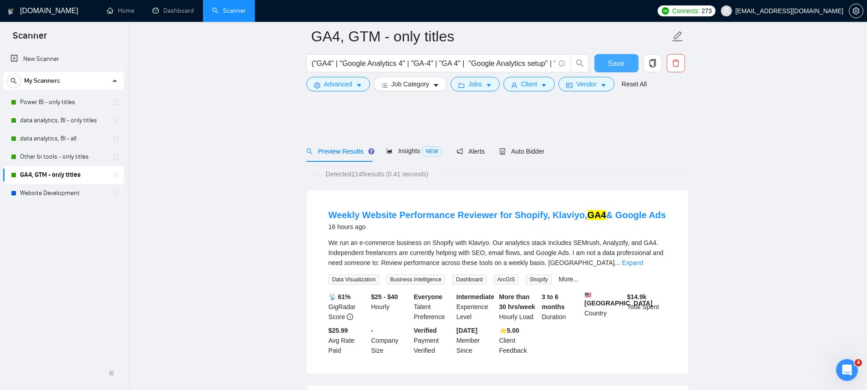
scroll to position [93, 0]
